Goal: Complete application form: Complete application form

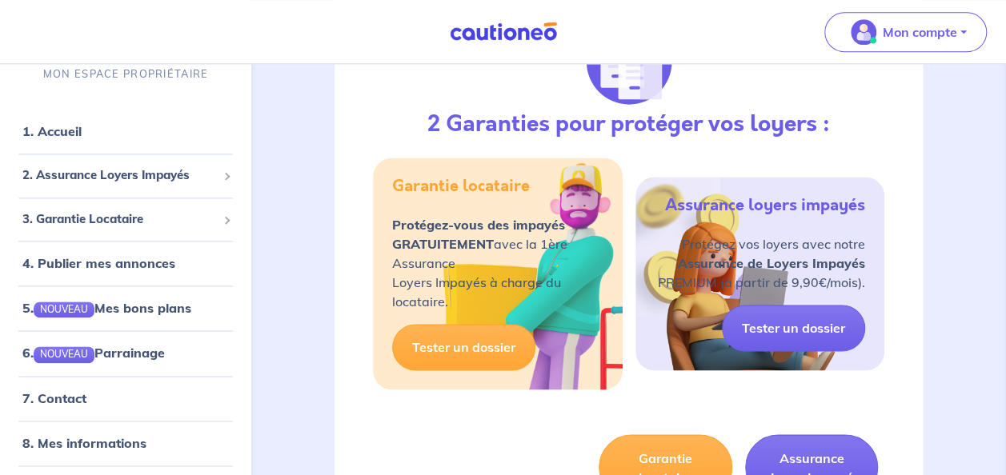
scroll to position [1067, 0]
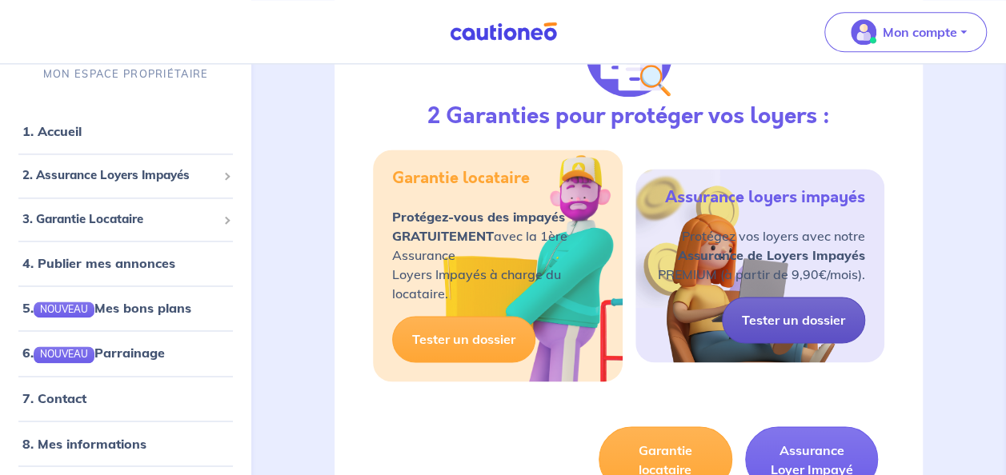
click at [819, 314] on link "Tester un dossier" at bounding box center [793, 320] width 143 height 46
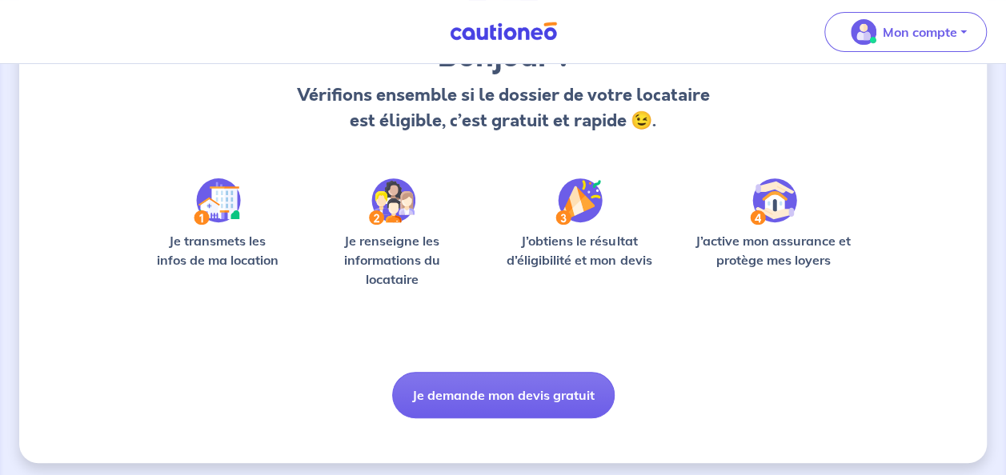
scroll to position [163, 0]
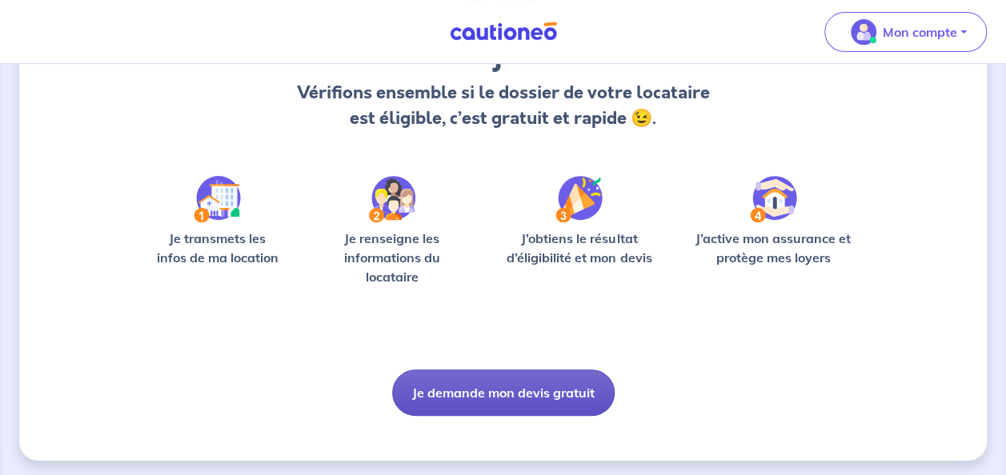
click at [539, 395] on button "Je demande mon devis gratuit" at bounding box center [503, 393] width 222 height 46
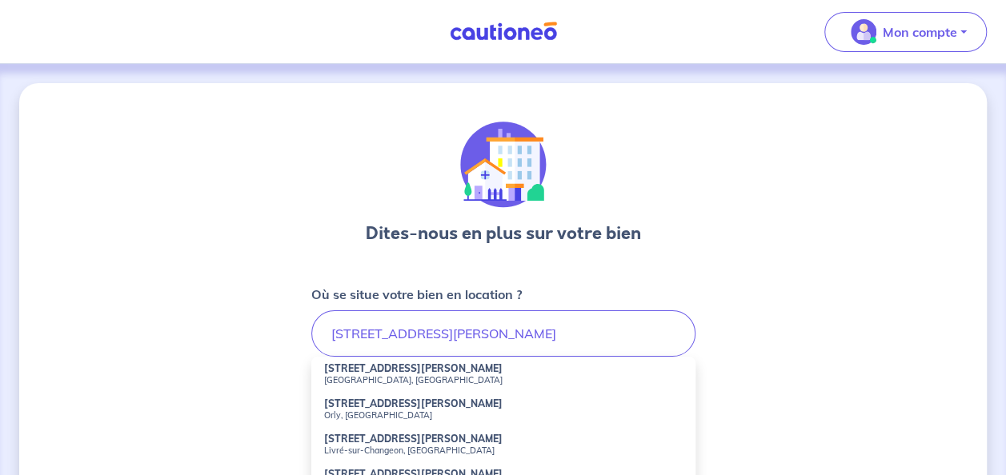
click at [376, 401] on strong "[STREET_ADDRESS][PERSON_NAME]" at bounding box center [413, 404] width 178 height 12
type input "[STREET_ADDRESS][PERSON_NAME]"
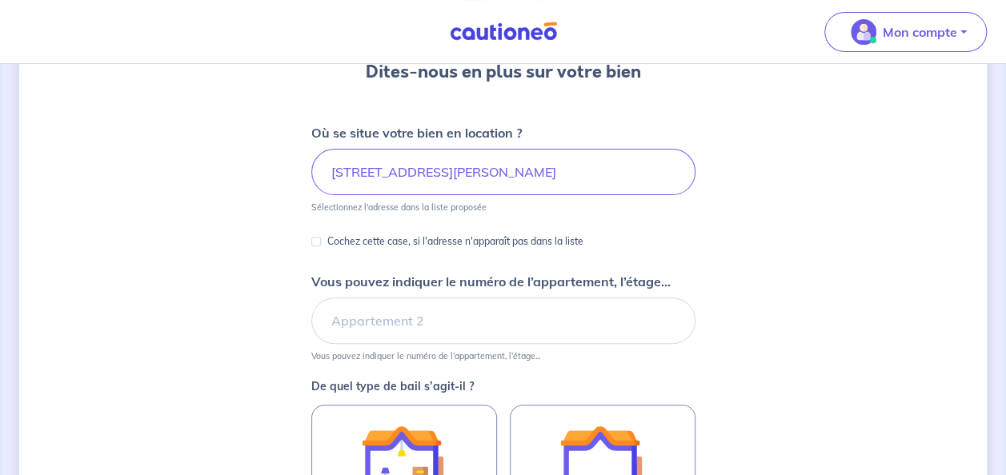
scroll to position [272, 0]
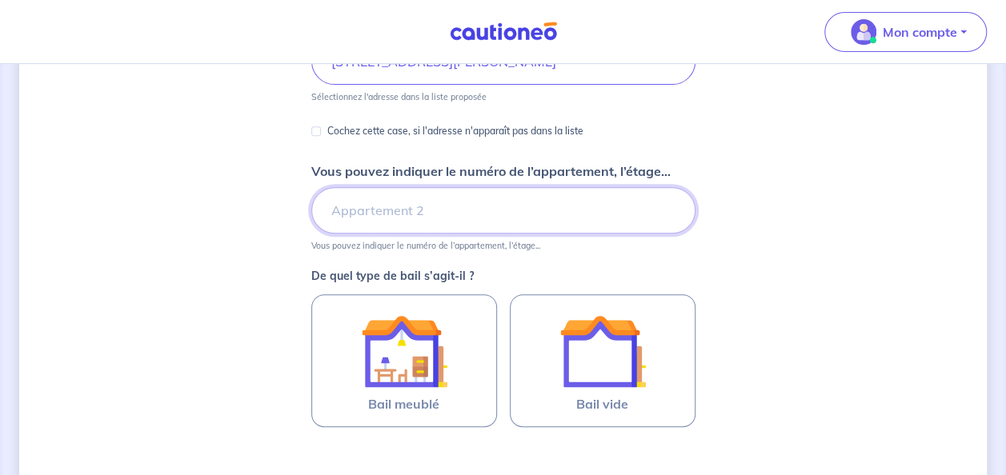
click at [479, 211] on input "Vous pouvez indiquer le numéro de l’appartement, l’étage..." at bounding box center [503, 210] width 384 height 46
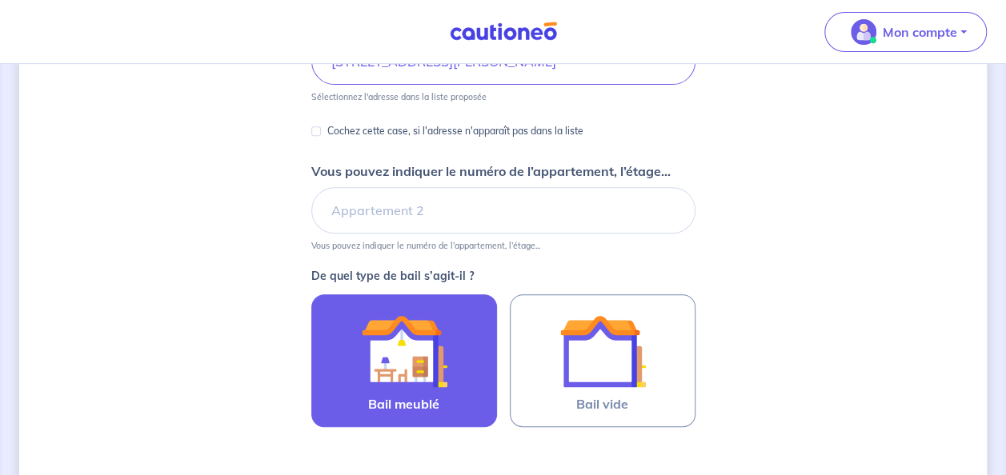
click at [419, 360] on img at bounding box center [404, 351] width 86 height 86
click at [0, 0] on input "Bail meublé" at bounding box center [0, 0] width 0 height 0
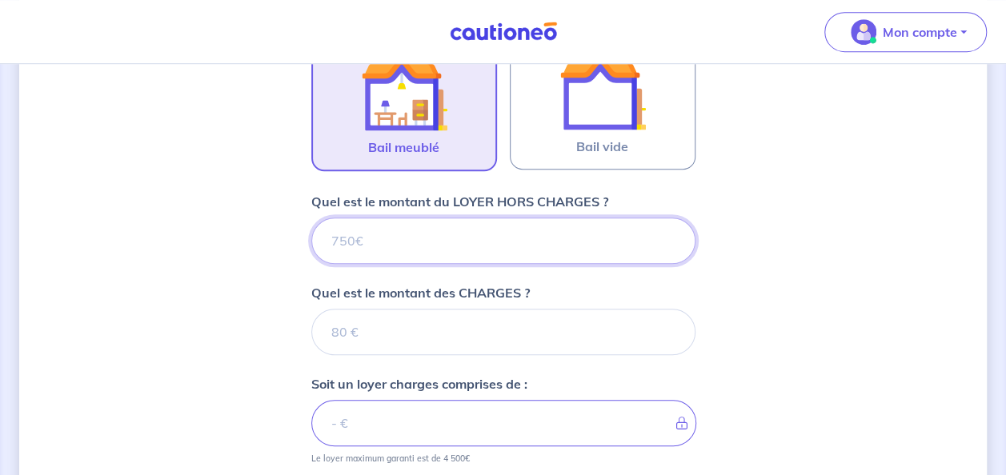
scroll to position [531, 0]
click at [382, 230] on input "Quel est le montant du LOYER HORS CHARGES ?" at bounding box center [503, 239] width 384 height 46
type input "16"
type input "1600"
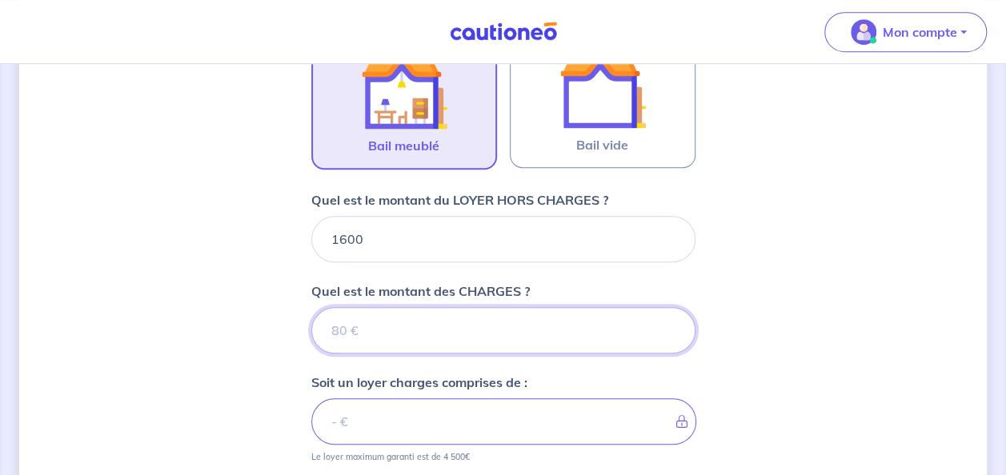
click at [386, 331] on input "Quel est le montant des CHARGES ?" at bounding box center [503, 330] width 384 height 46
type input "2"
type input "1602"
type input "29"
type input "1629"
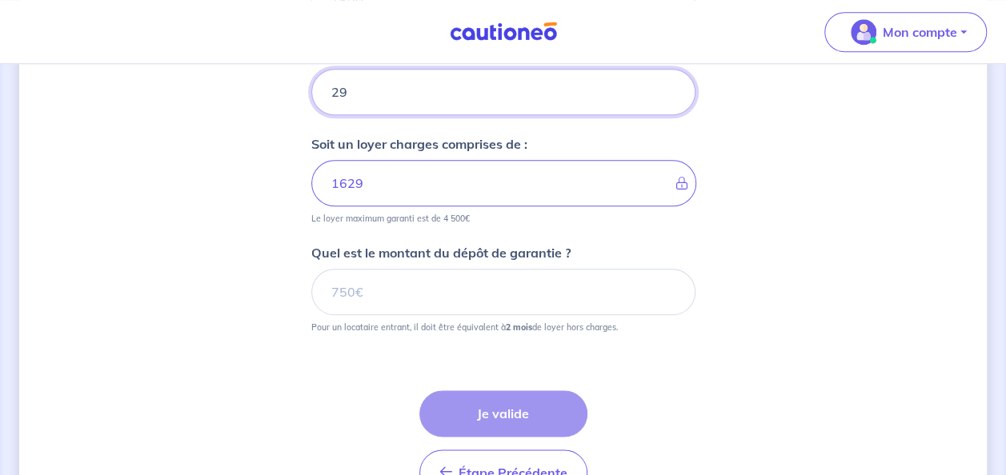
scroll to position [771, 0]
type input "29"
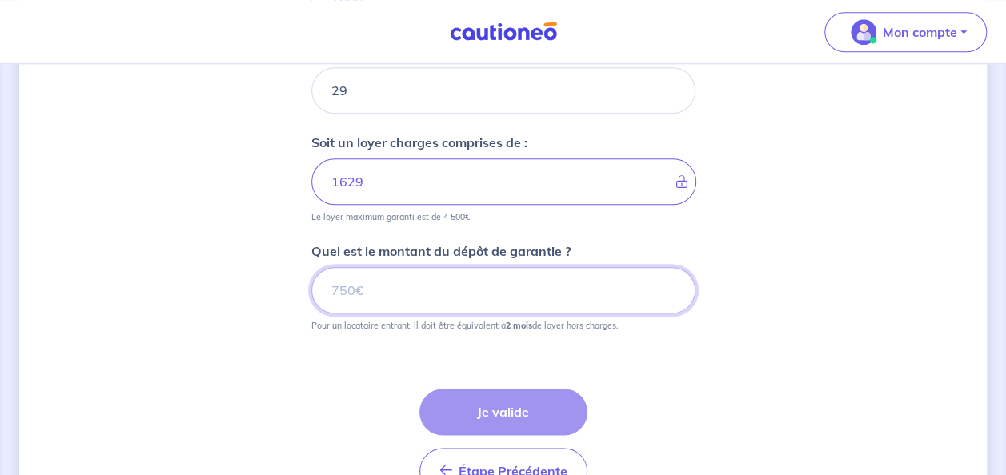
click at [501, 278] on input "Quel est le montant du dépôt de garantie ?" at bounding box center [503, 290] width 384 height 46
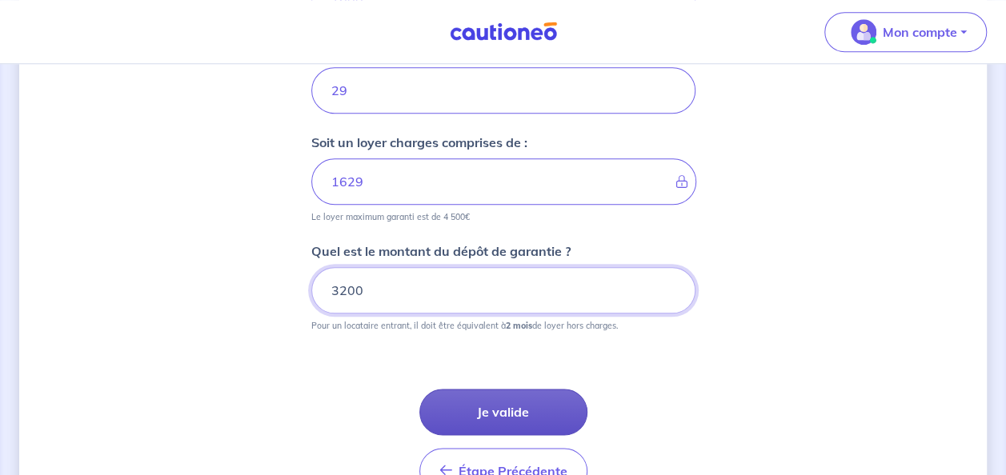
type input "3200"
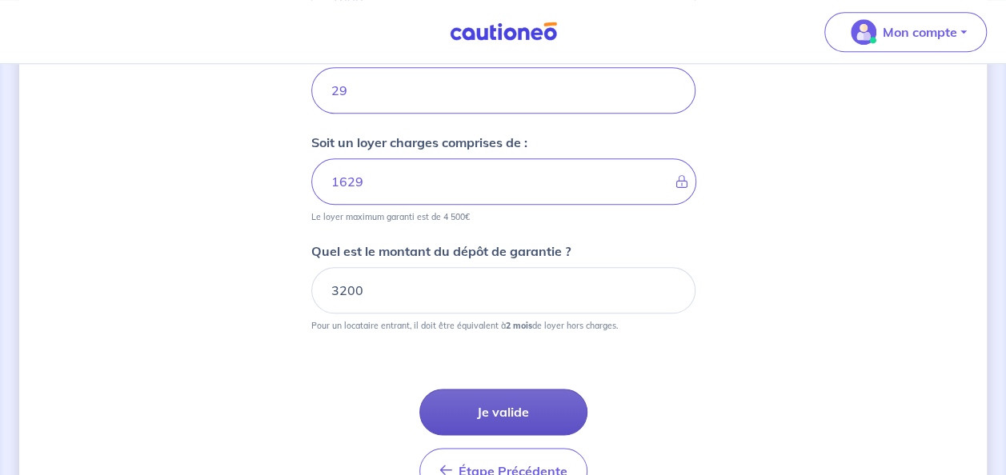
click at [507, 409] on button "Je valide" at bounding box center [503, 412] width 168 height 46
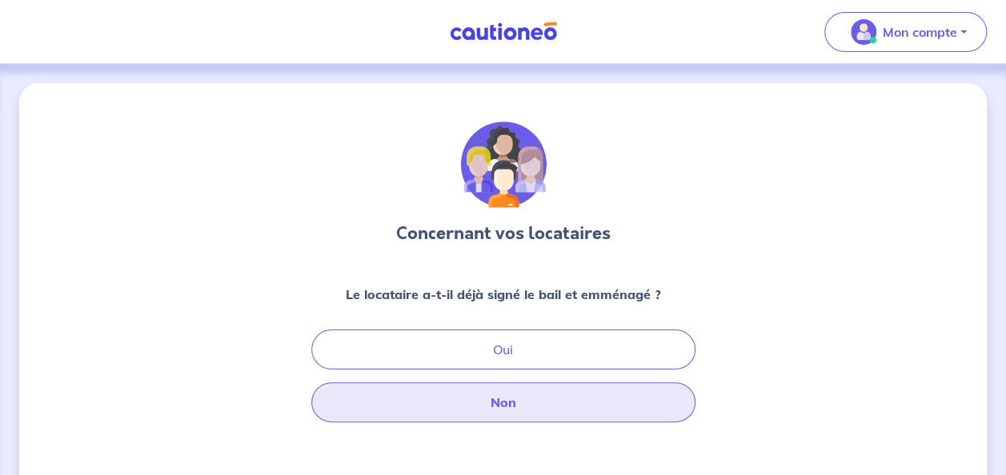
click at [495, 402] on button "Non" at bounding box center [503, 403] width 384 height 40
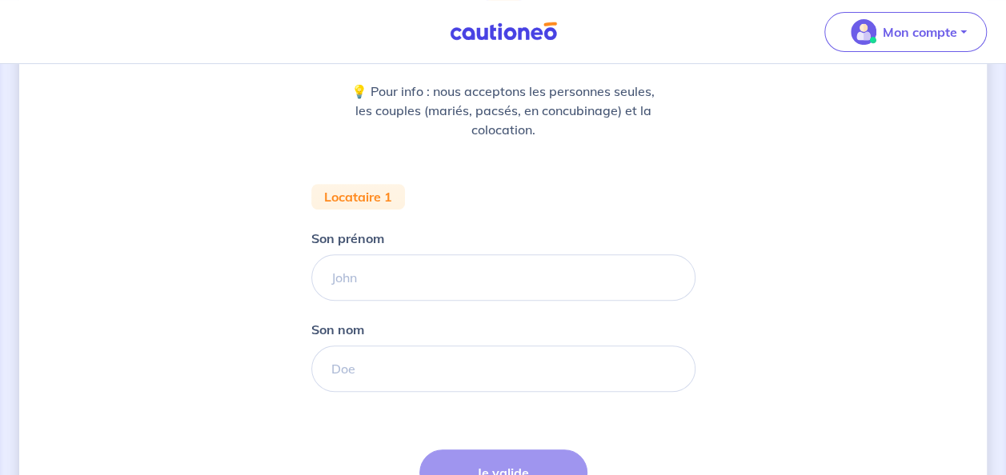
scroll to position [222, 0]
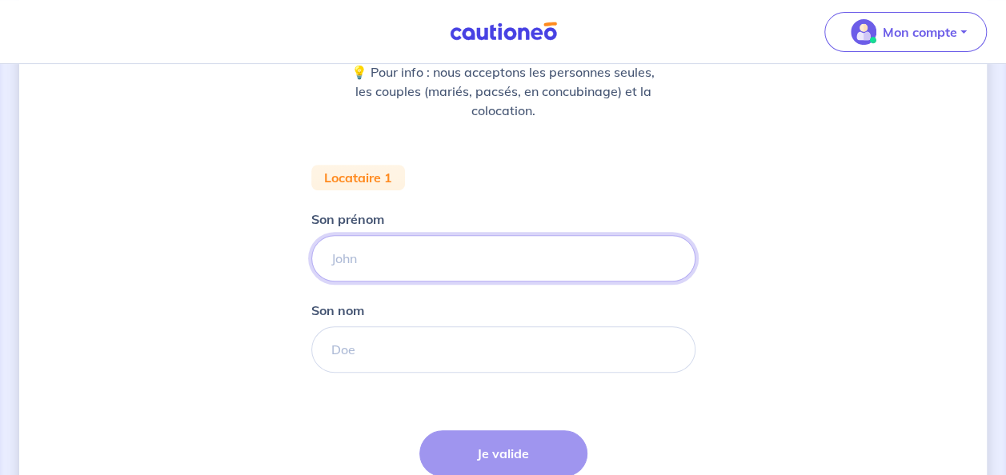
click at [334, 246] on input "Son prénom" at bounding box center [503, 258] width 384 height 46
type input "KARIMA"
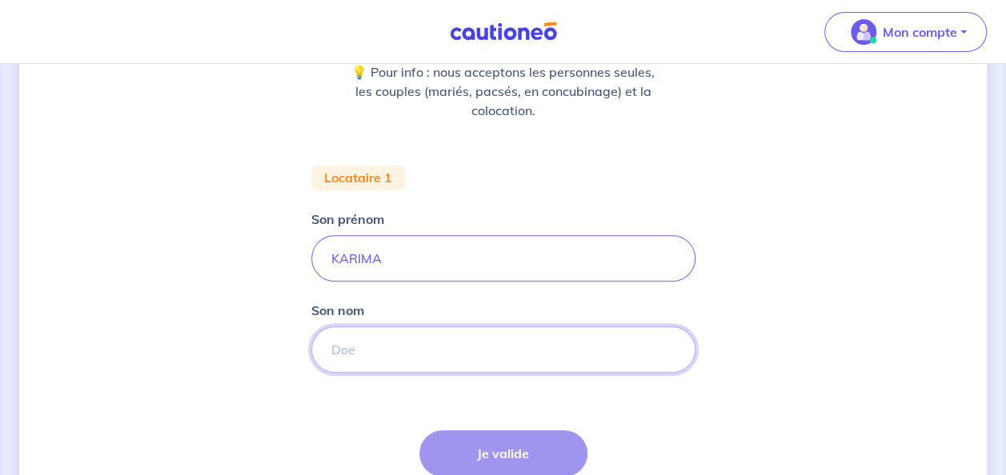
click at [392, 349] on input "Son nom" at bounding box center [503, 349] width 384 height 46
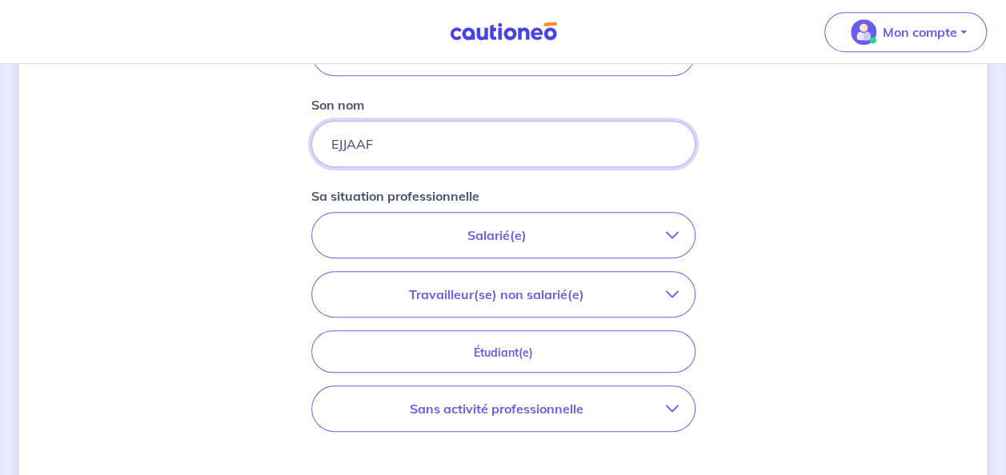
scroll to position [427, 0]
type input "EJJAAF"
click at [675, 233] on icon "button" at bounding box center [672, 236] width 13 height 13
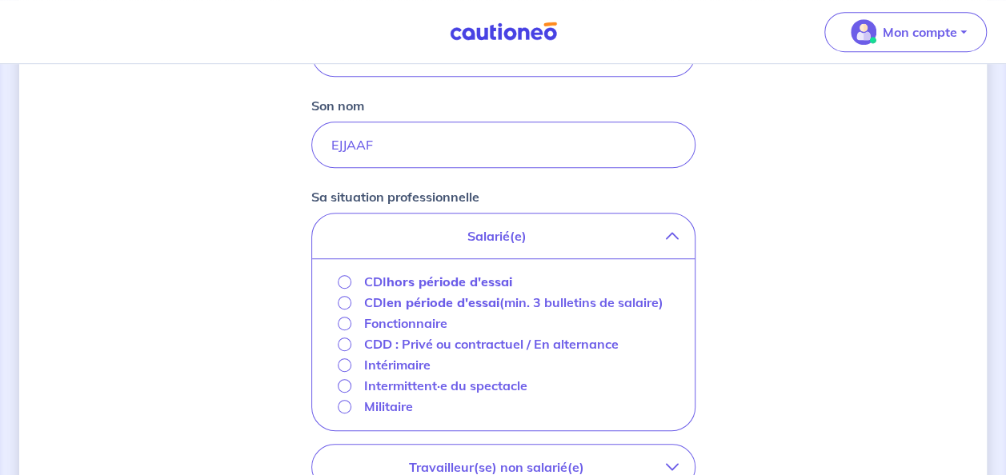
click at [675, 233] on icon "button" at bounding box center [672, 236] width 13 height 13
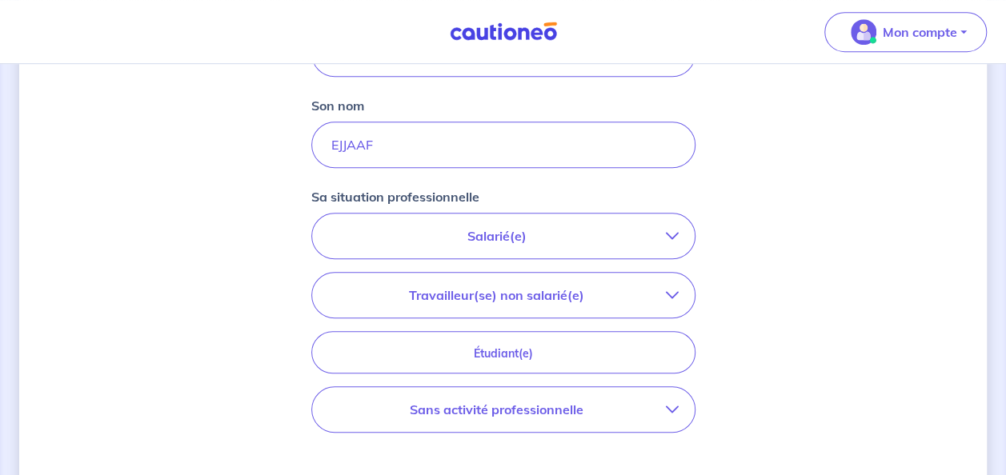
click at [674, 236] on icon "button" at bounding box center [672, 236] width 13 height 13
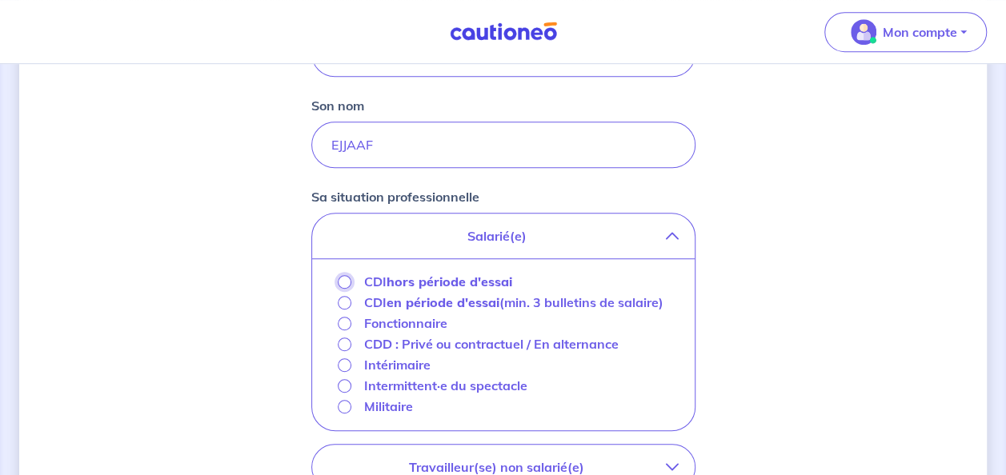
click at [339, 277] on input "CDI hors période d'essai" at bounding box center [345, 282] width 14 height 14
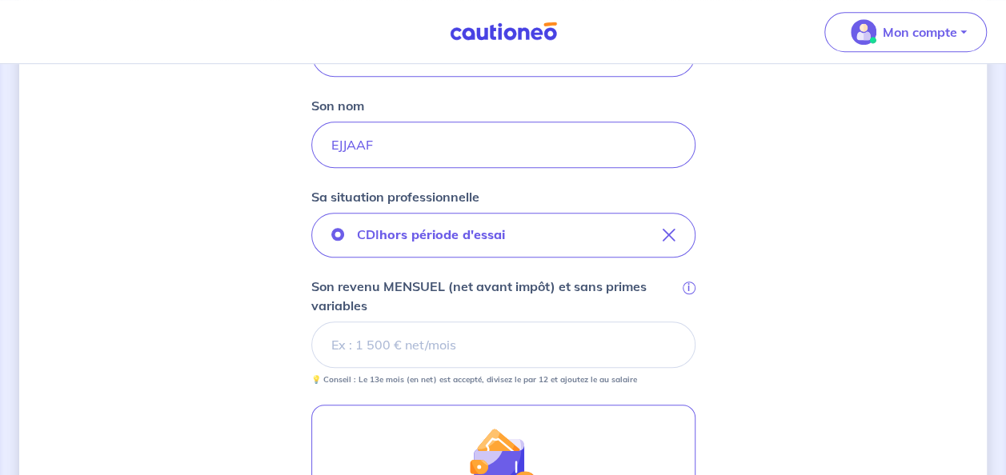
click at [459, 339] on input "Son revenu MENSUEL (net avant impôt) et sans primes variables i" at bounding box center [503, 345] width 384 height 46
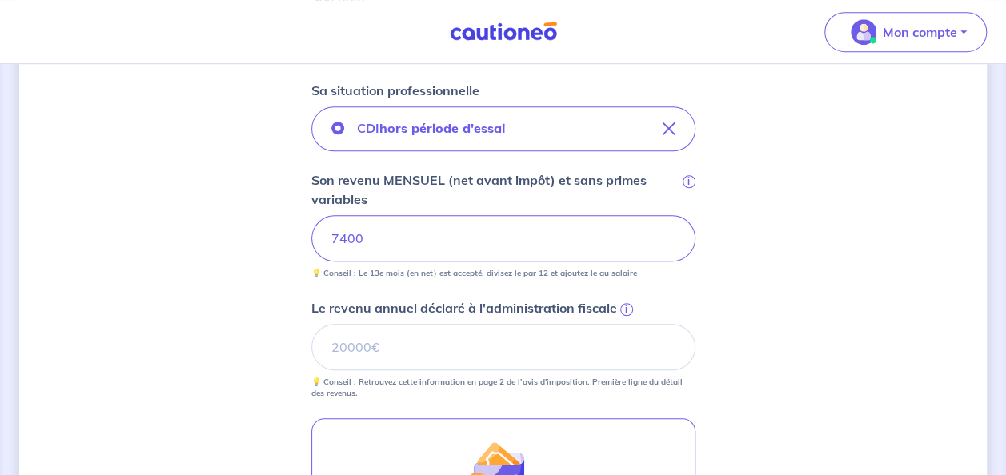
scroll to position [532, 0]
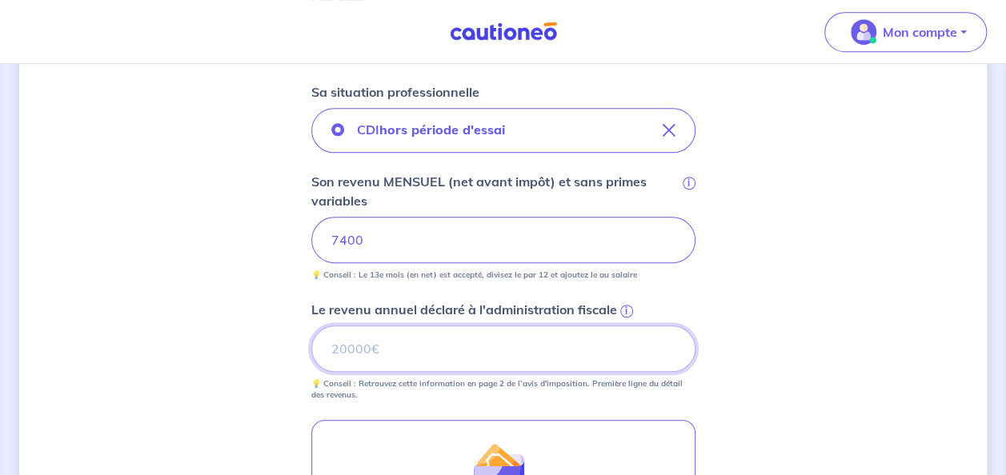
click at [415, 356] on input "Le revenu annuel déclaré à l'administration fiscale i" at bounding box center [503, 349] width 384 height 46
click at [349, 350] on input "89377" at bounding box center [503, 349] width 384 height 46
type input "89377"
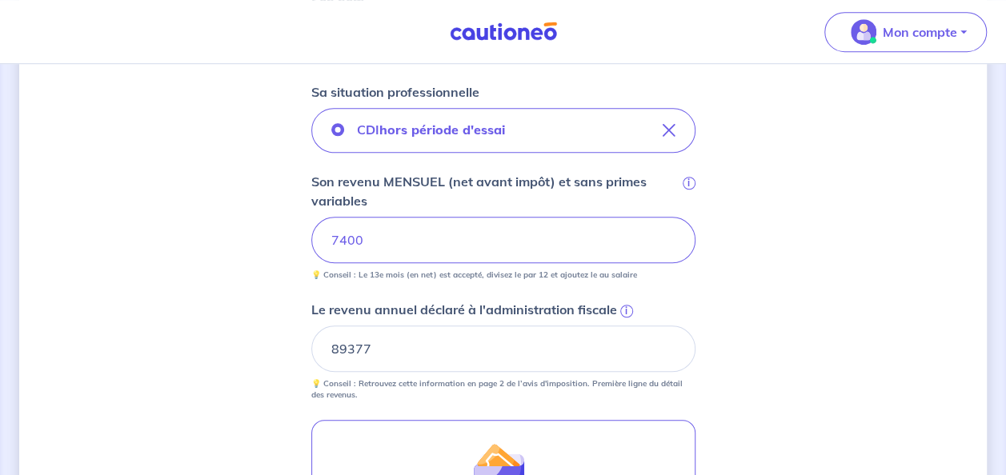
click at [763, 360] on div "Concernant vos locataires 💡 Pour info : nous acceptons les personnes seules, le…" at bounding box center [502, 176] width 967 height 1250
click at [389, 240] on input "7400" at bounding box center [503, 240] width 384 height 46
click at [387, 240] on input "7000" at bounding box center [503, 240] width 384 height 46
click at [883, 213] on div "Concernant vos locataires 💡 Pour info : nous acceptons les personnes seules, le…" at bounding box center [502, 176] width 967 height 1250
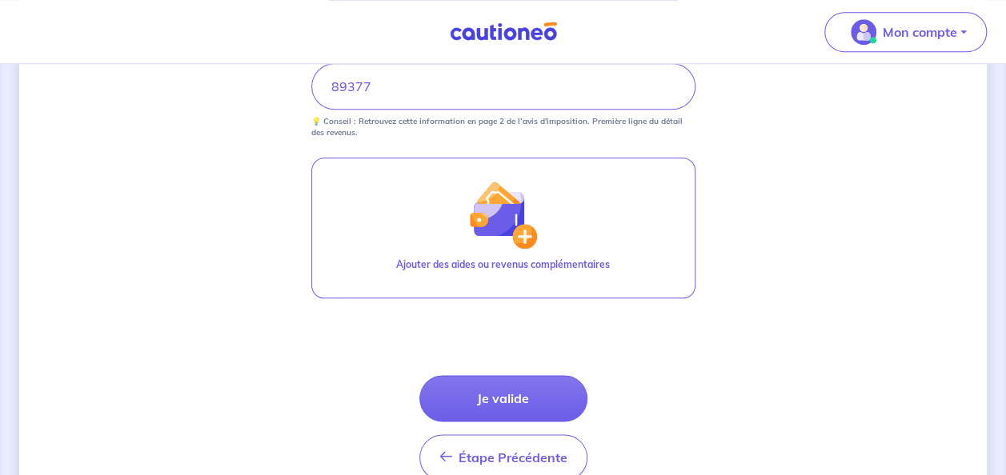
scroll to position [798, 0]
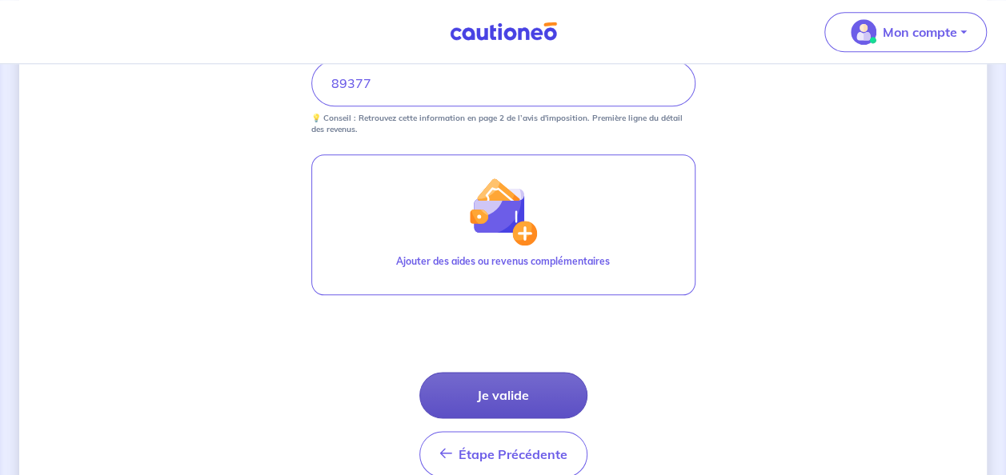
click at [505, 382] on button "Je valide" at bounding box center [503, 395] width 168 height 46
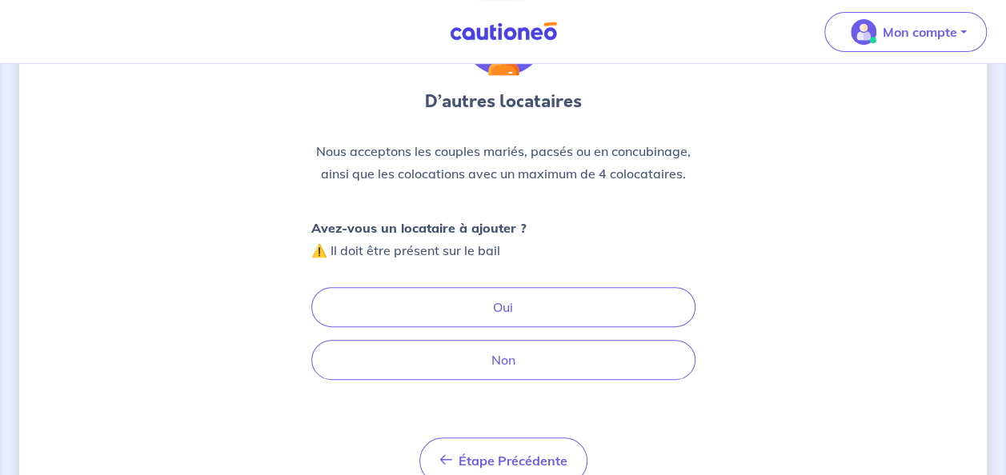
scroll to position [166, 0]
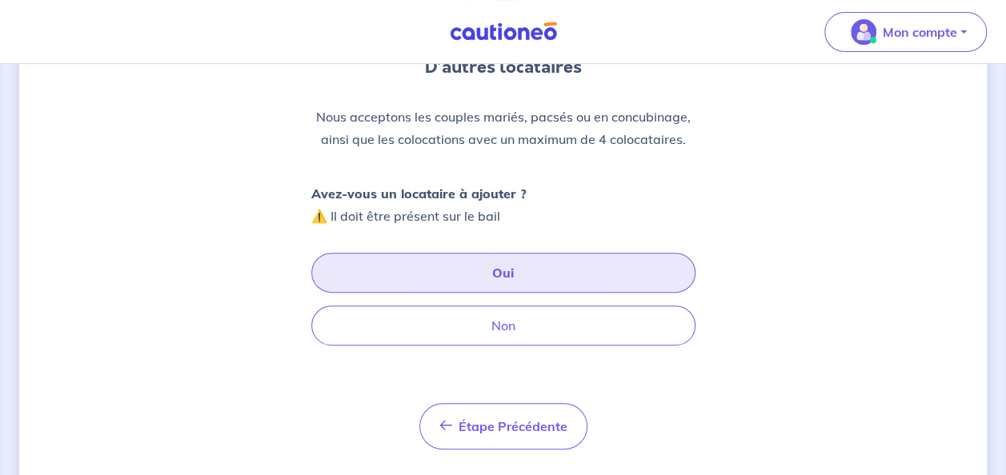
click at [517, 271] on button "Oui" at bounding box center [503, 273] width 384 height 40
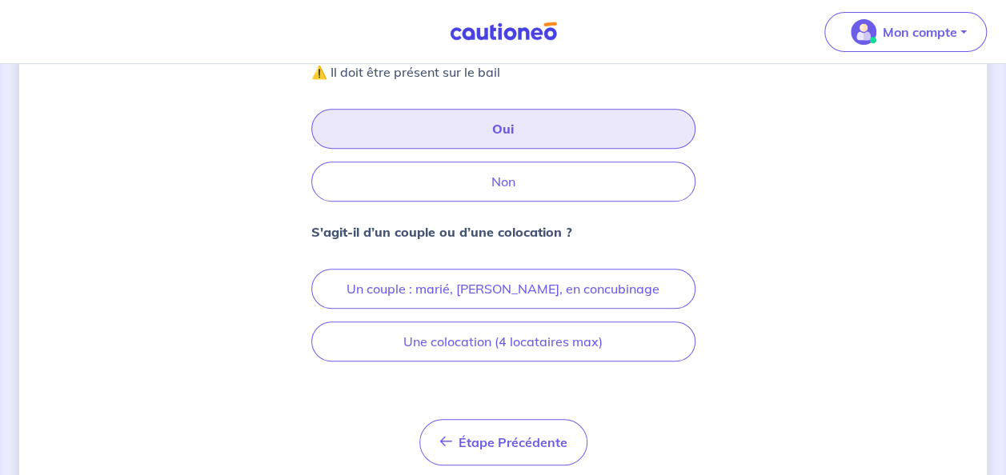
scroll to position [312, 0]
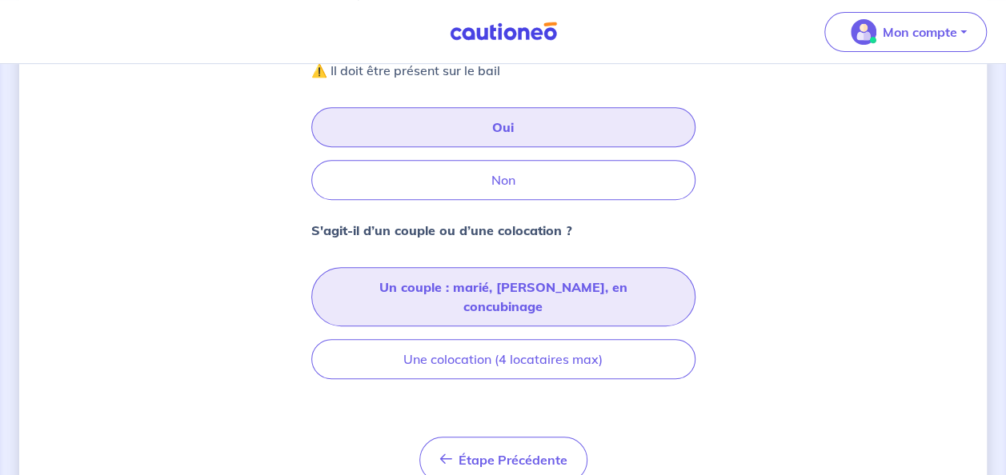
click at [556, 289] on button "Un couple : marié, [PERSON_NAME], en concubinage" at bounding box center [503, 296] width 384 height 59
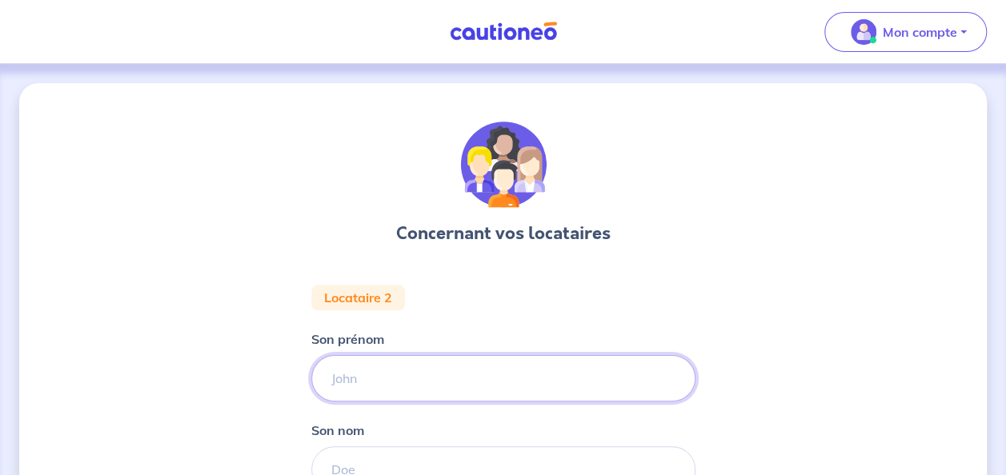
click at [459, 369] on input "Son prénom" at bounding box center [503, 378] width 384 height 46
type input "Mostafa"
click at [349, 458] on input "Son nom" at bounding box center [503, 470] width 384 height 46
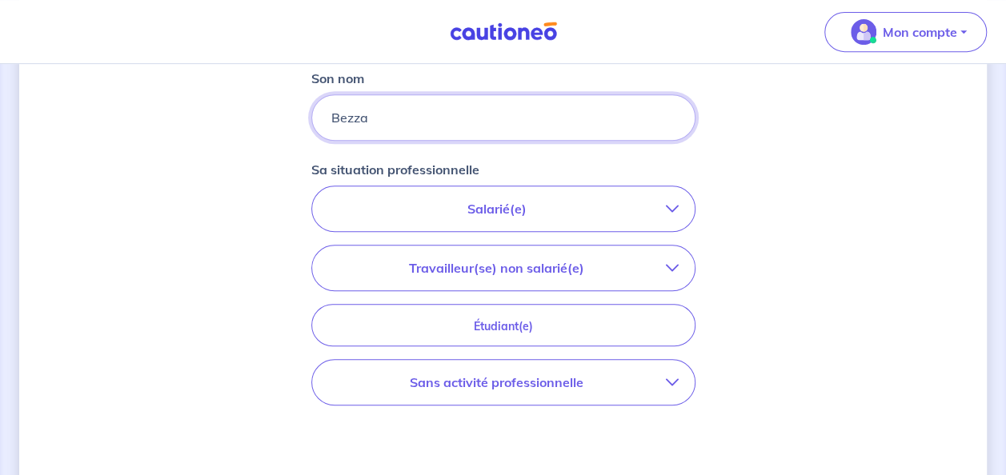
scroll to position [363, 0]
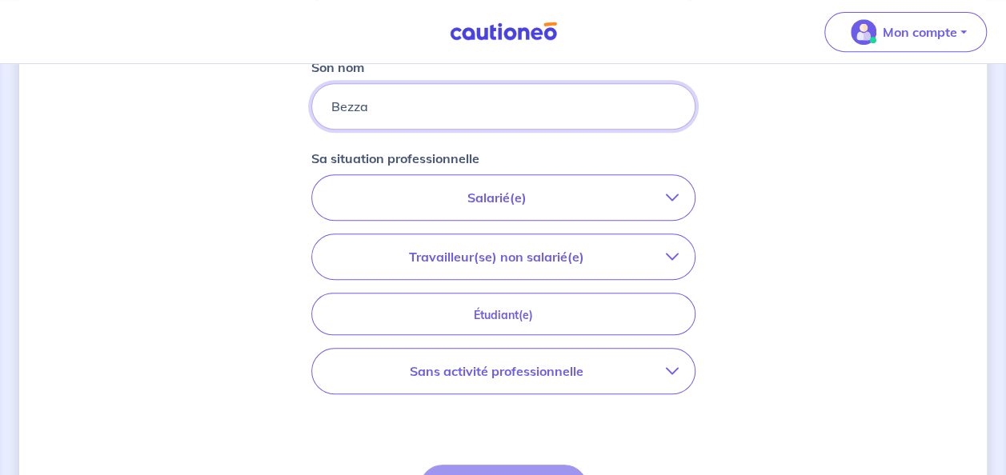
type input "Bezza"
click at [674, 261] on button "Travailleur(se) non salarié(e)" at bounding box center [503, 256] width 383 height 45
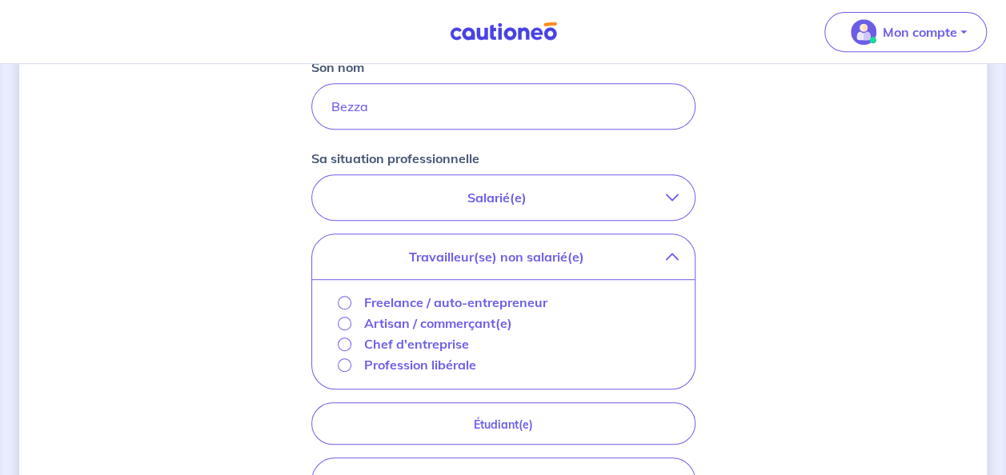
click at [674, 261] on button "Travailleur(se) non salarié(e)" at bounding box center [503, 256] width 383 height 45
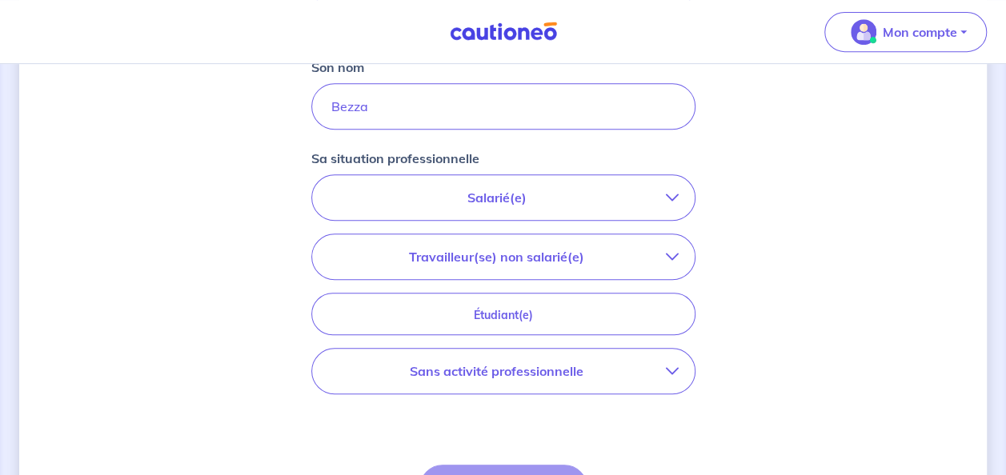
click at [673, 366] on icon "button" at bounding box center [672, 371] width 13 height 13
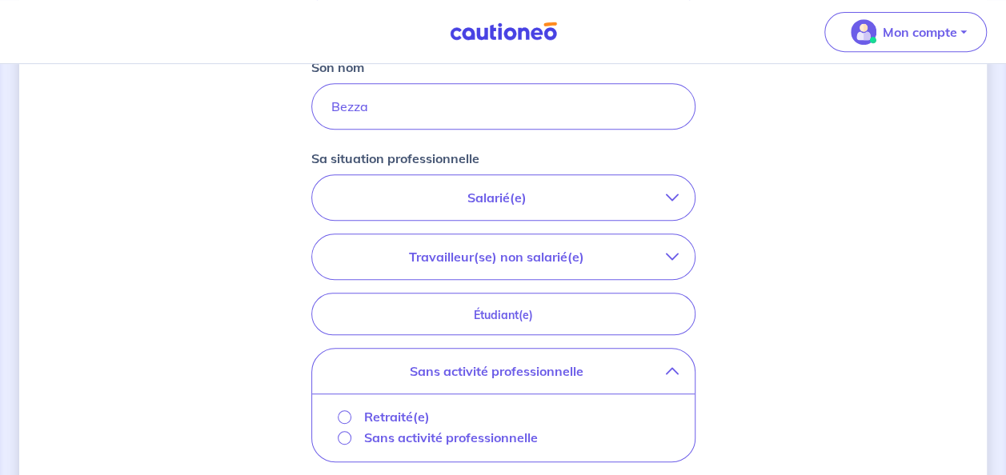
click at [354, 412] on div "Retraité(e)" at bounding box center [384, 416] width 93 height 19
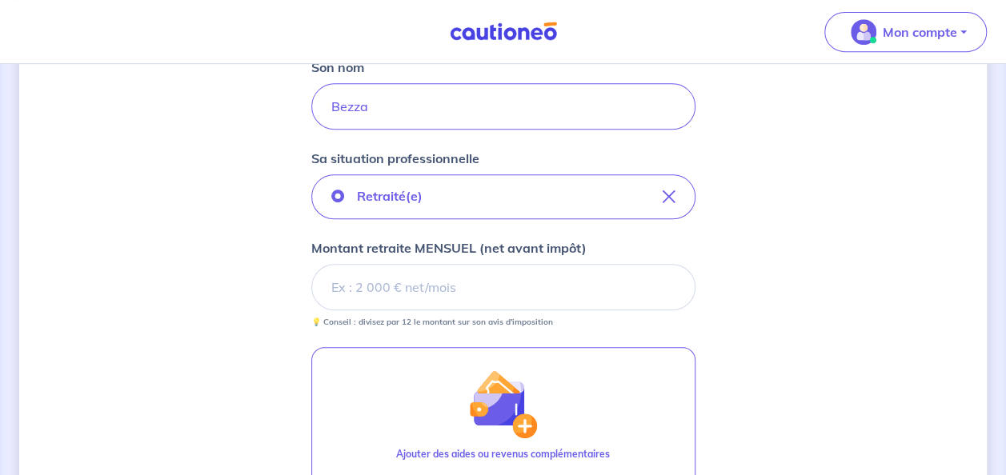
click at [429, 294] on input "Montant retraite MENSUEL (net avant impôt)" at bounding box center [503, 287] width 384 height 46
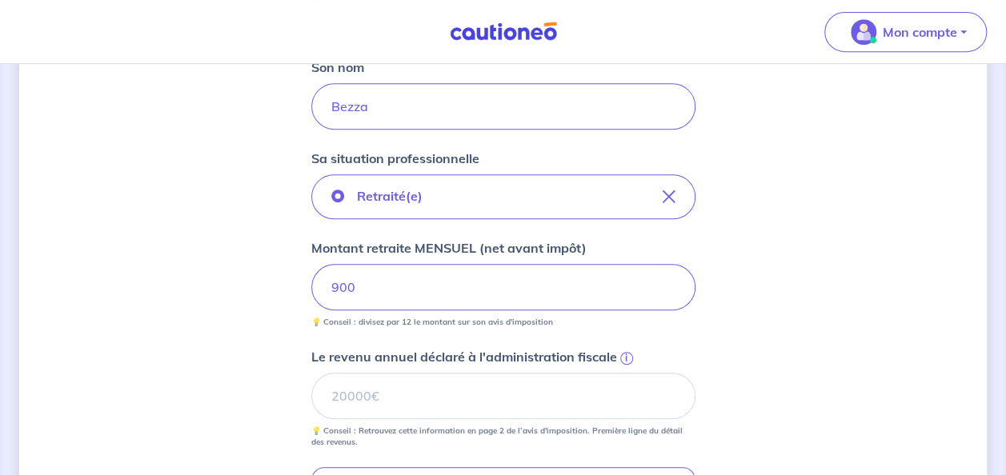
click at [842, 251] on div "Concernant vos locataires Locataire 2 Son prénom [PERSON_NAME] Son nom Bezza Sa…" at bounding box center [502, 284] width 967 height 1128
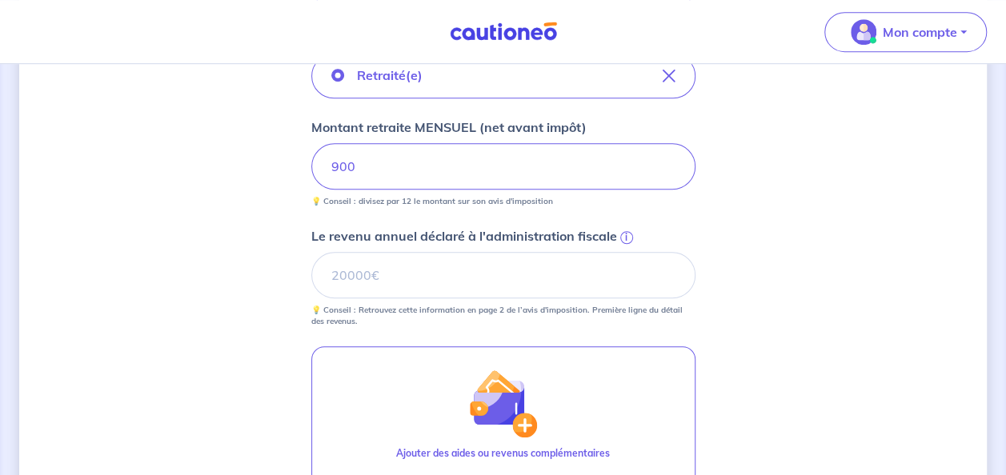
scroll to position [475, 0]
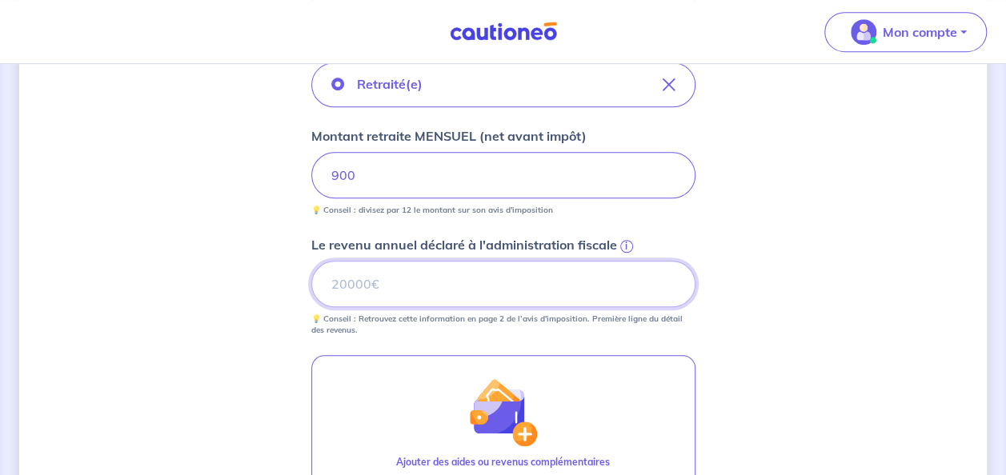
click at [461, 283] on input "Le revenu annuel déclaré à l'administration fiscale i" at bounding box center [503, 284] width 384 height 46
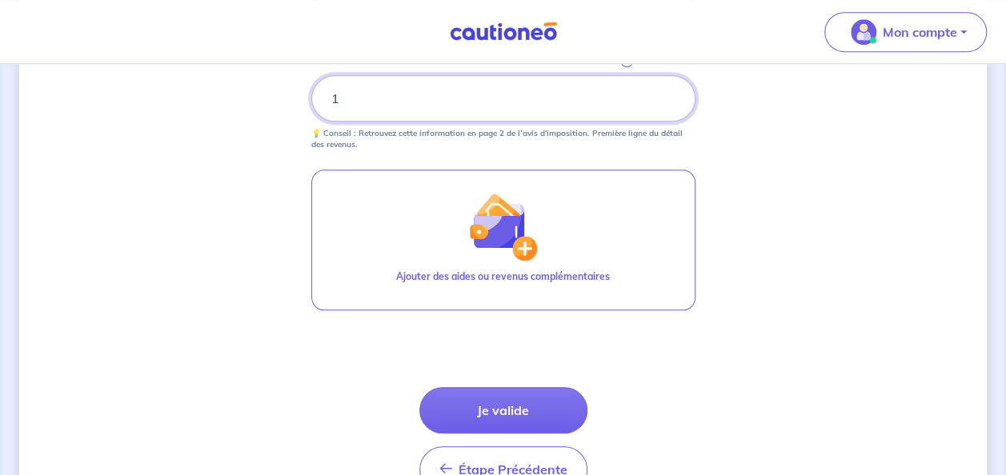
scroll to position [671, 0]
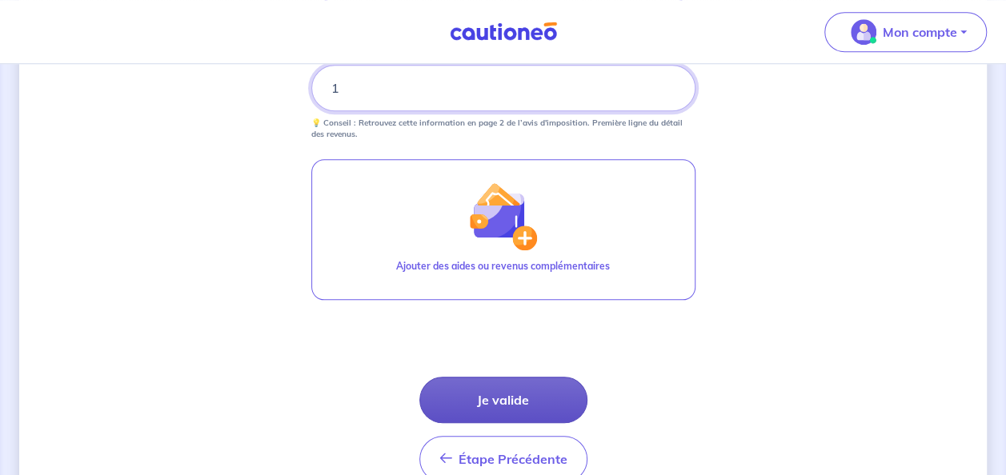
type input "1"
click at [531, 408] on button "Je valide" at bounding box center [503, 400] width 168 height 46
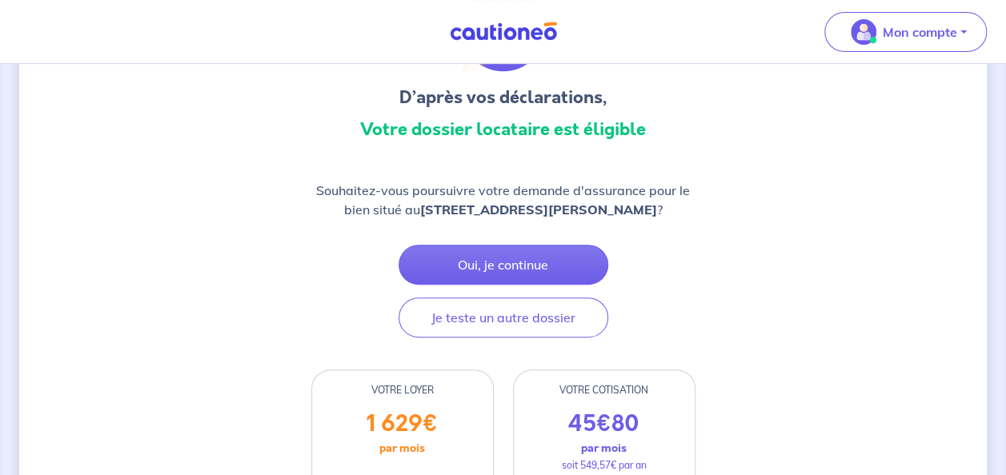
scroll to position [134, 0]
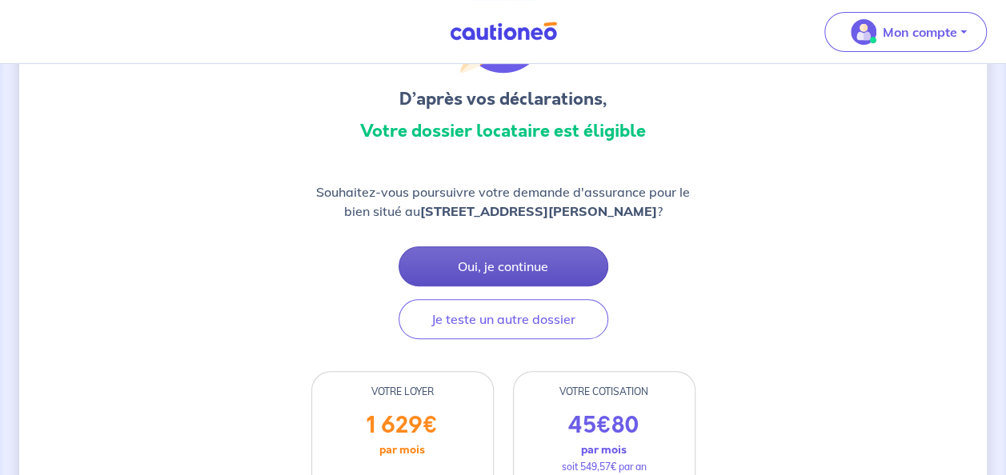
click at [547, 269] on button "Oui, je continue" at bounding box center [504, 266] width 210 height 40
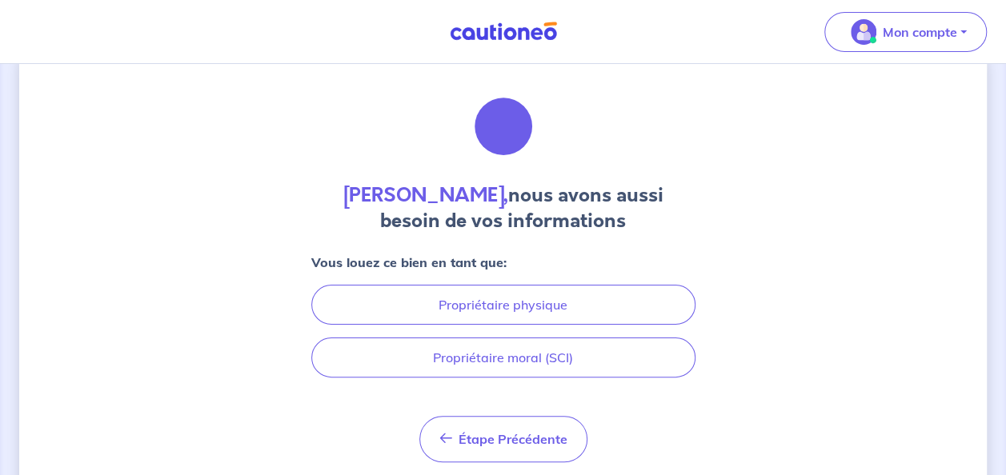
scroll to position [52, 0]
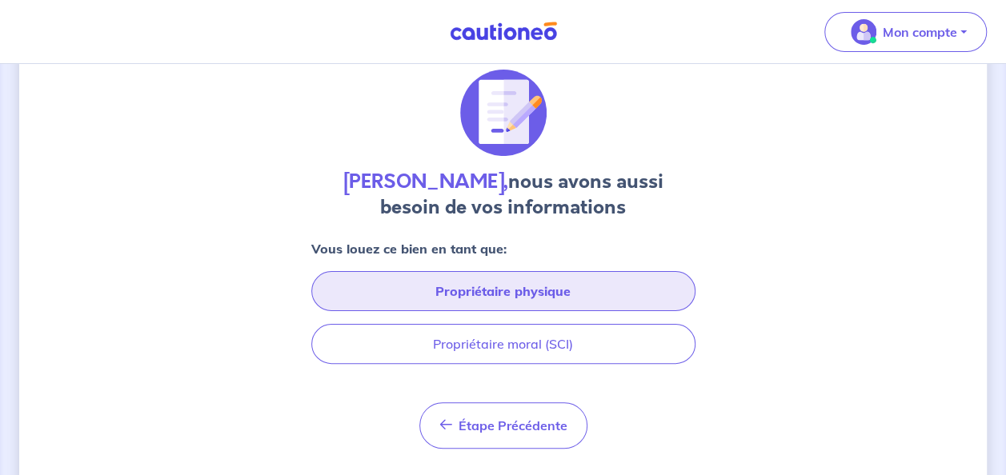
click at [522, 290] on button "Propriétaire physique" at bounding box center [503, 291] width 384 height 40
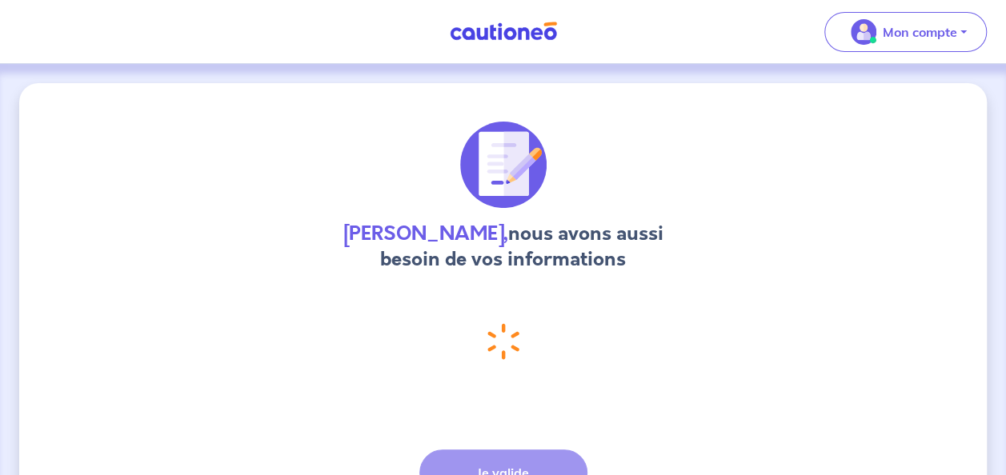
select select "FR"
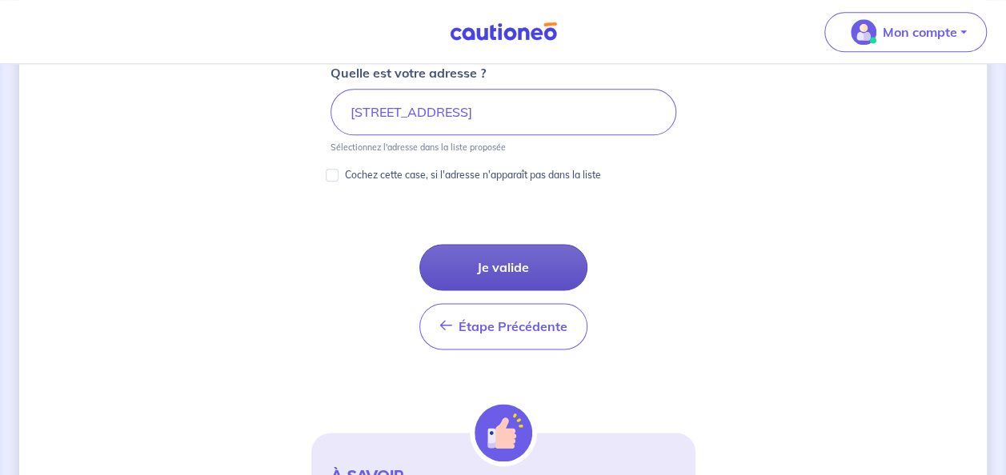
click at [536, 258] on button "Je valide" at bounding box center [503, 267] width 168 height 46
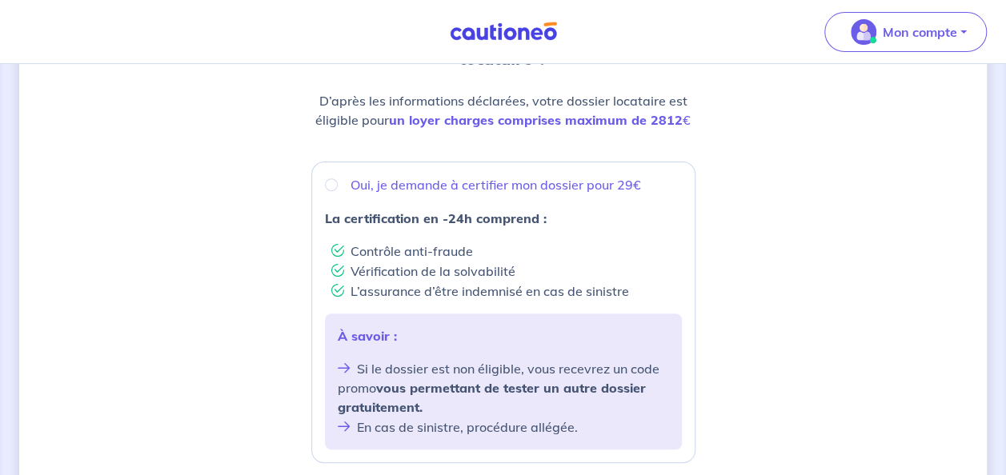
scroll to position [214, 0]
click at [327, 181] on input "Oui, je demande à certifier mon dossier pour 29€" at bounding box center [331, 183] width 13 height 13
radio input "true"
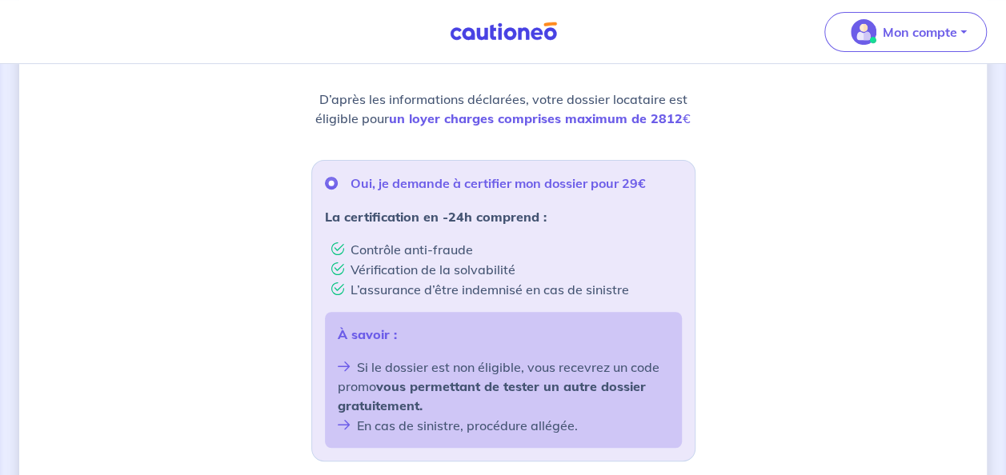
click at [818, 274] on div "Souhaitez-vous faire certifier votre dossier locataire ? D’après les informatio…" at bounding box center [502, 426] width 967 height 1114
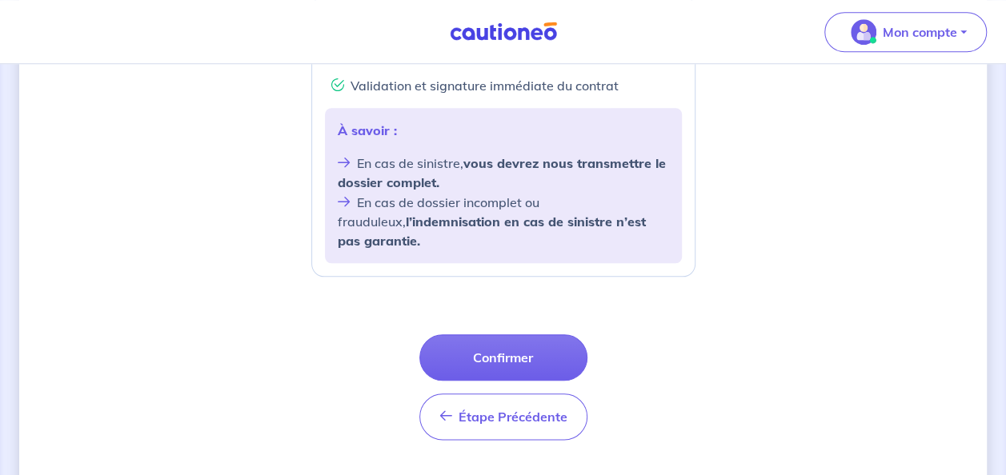
scroll to position [717, 0]
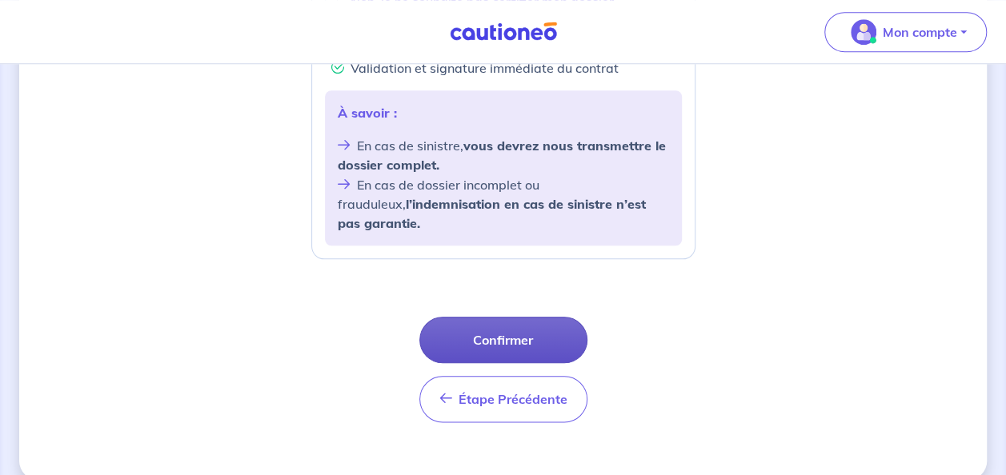
click at [531, 317] on button "Confirmer" at bounding box center [503, 340] width 168 height 46
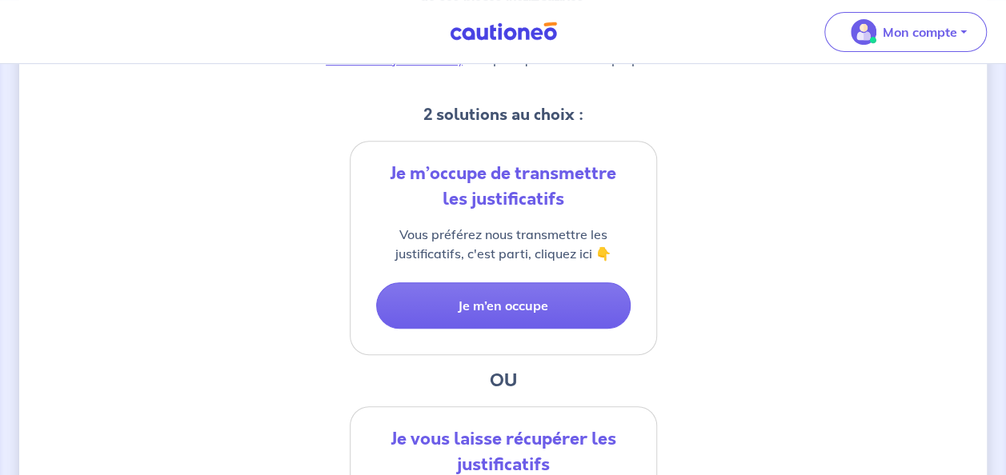
scroll to position [306, 0]
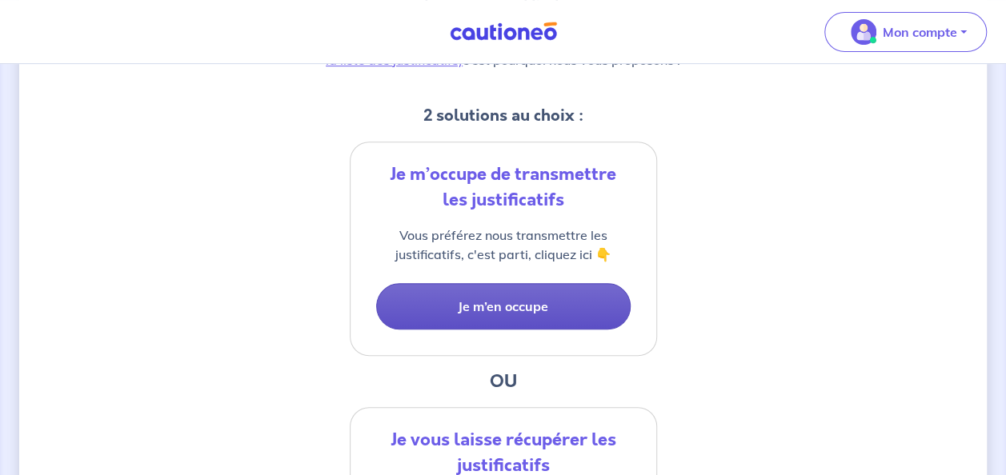
click at [555, 306] on button "Je m’en occupe" at bounding box center [503, 306] width 254 height 46
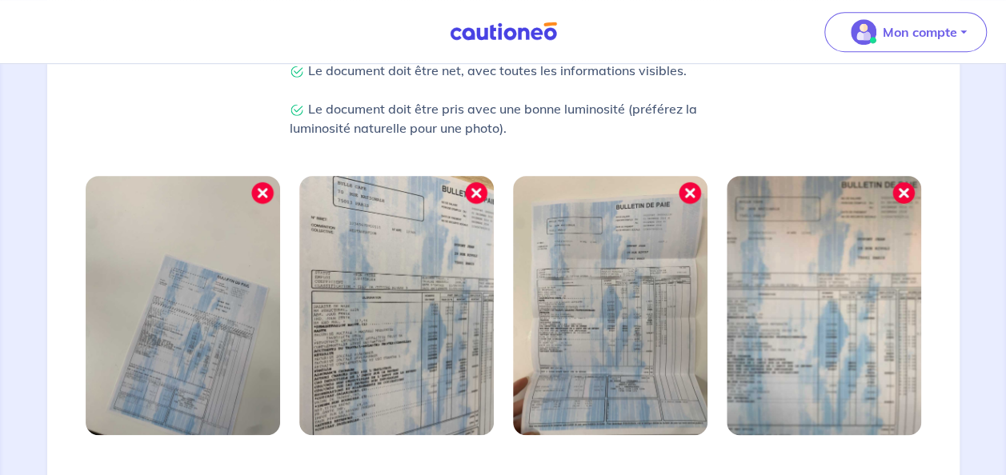
scroll to position [621, 0]
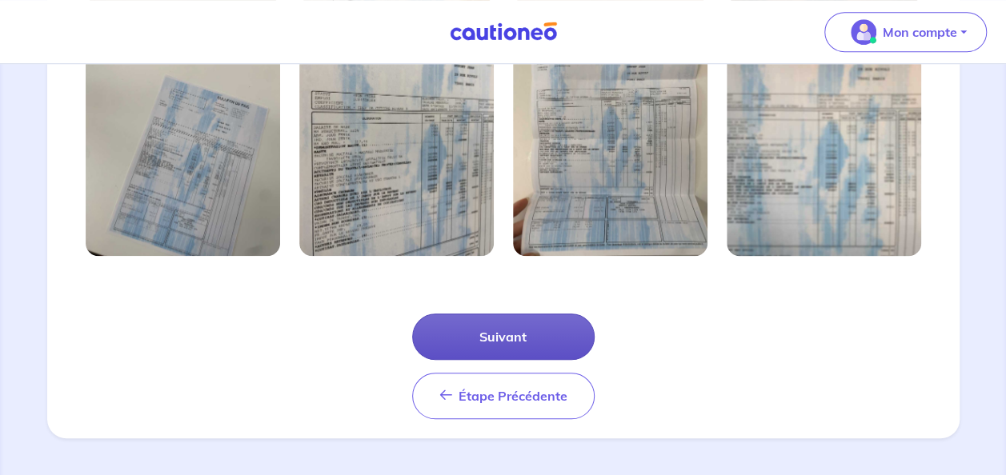
click at [515, 342] on button "Suivant" at bounding box center [503, 337] width 182 height 46
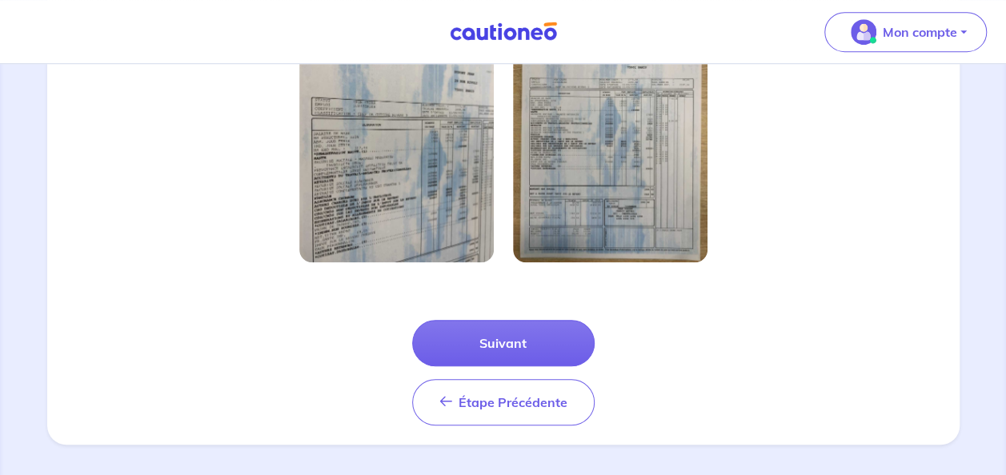
scroll to position [541, 0]
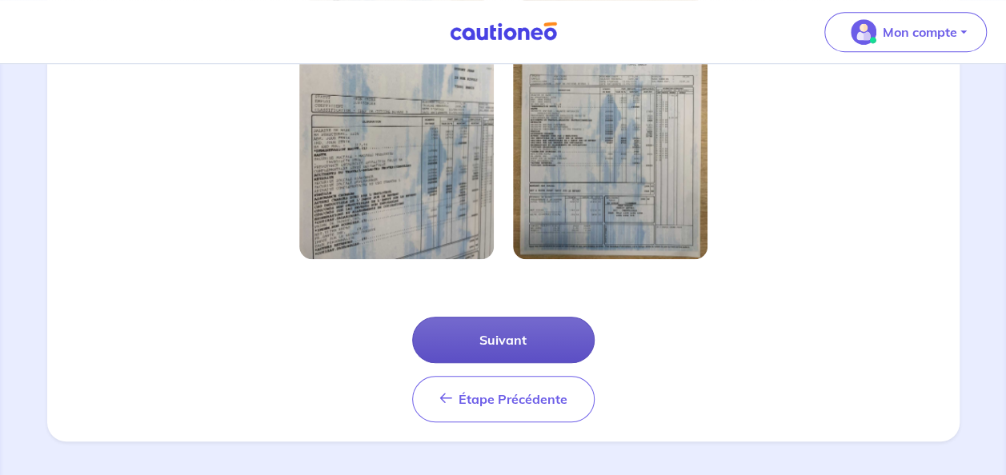
click at [546, 336] on button "Suivant" at bounding box center [503, 340] width 182 height 46
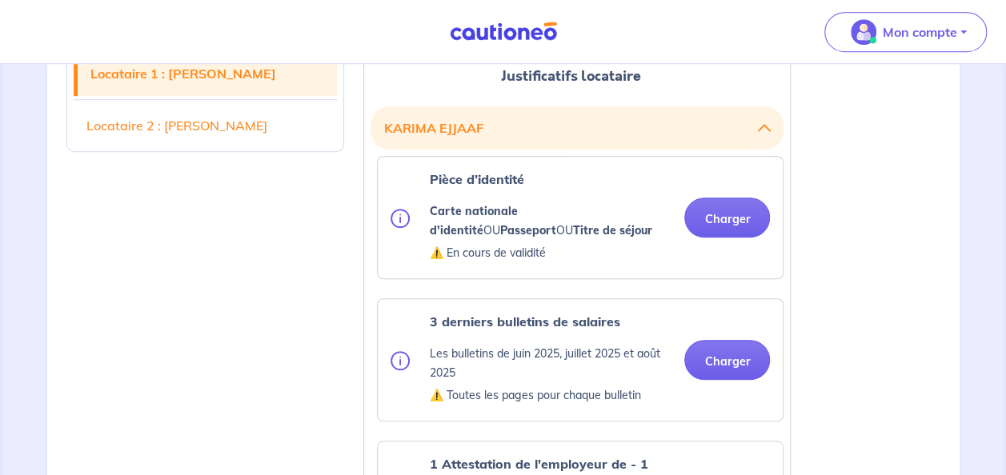
scroll to position [431, 0]
